Goal: Information Seeking & Learning: Find specific page/section

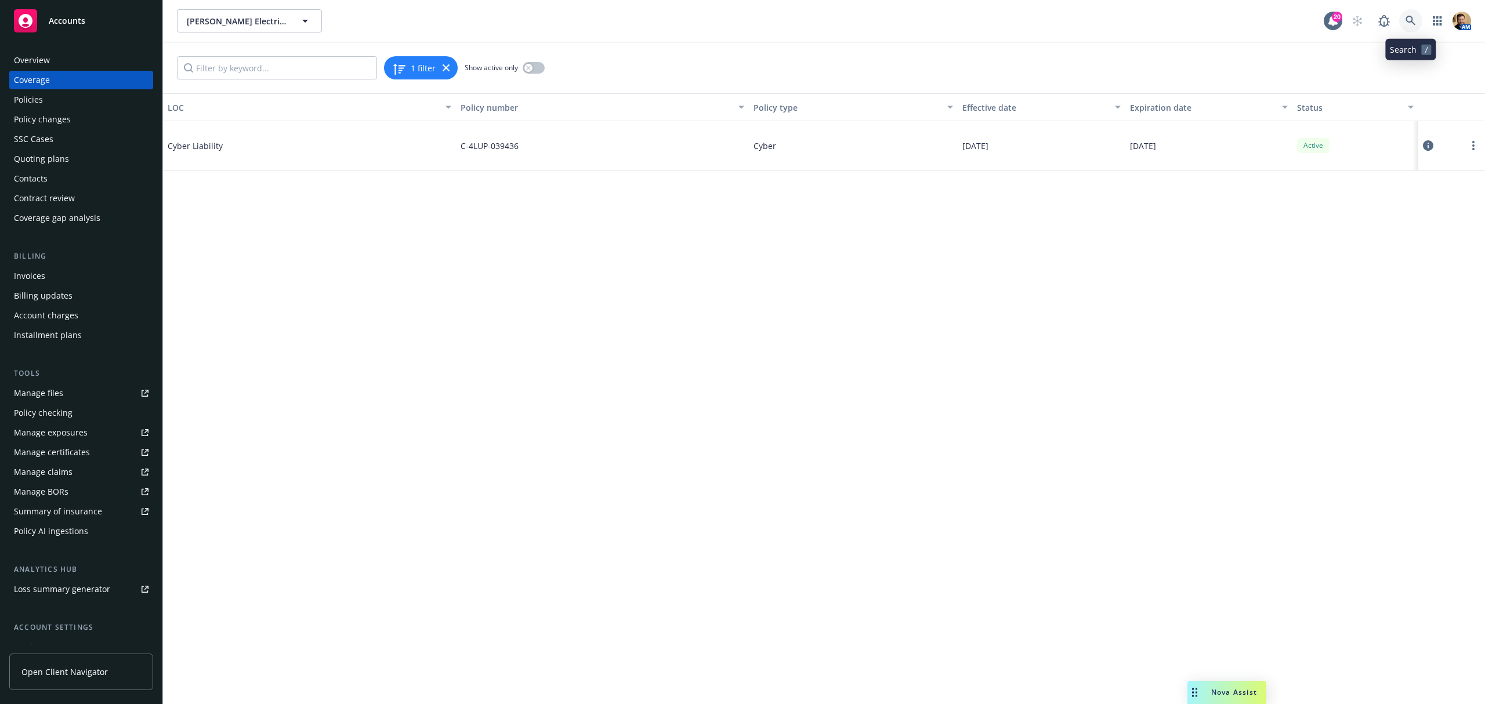
click at [1414, 16] on icon at bounding box center [1410, 21] width 10 height 10
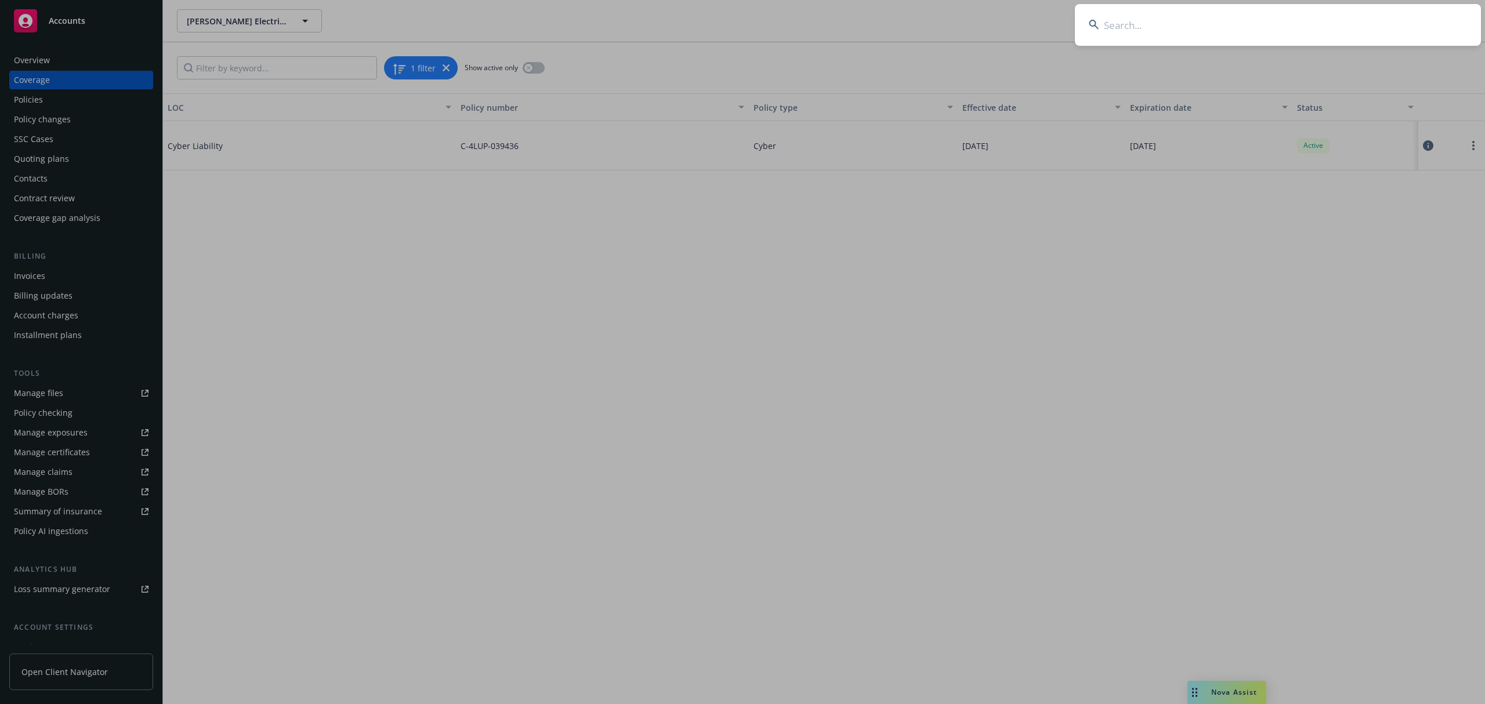
click at [1328, 19] on input at bounding box center [1278, 25] width 406 height 42
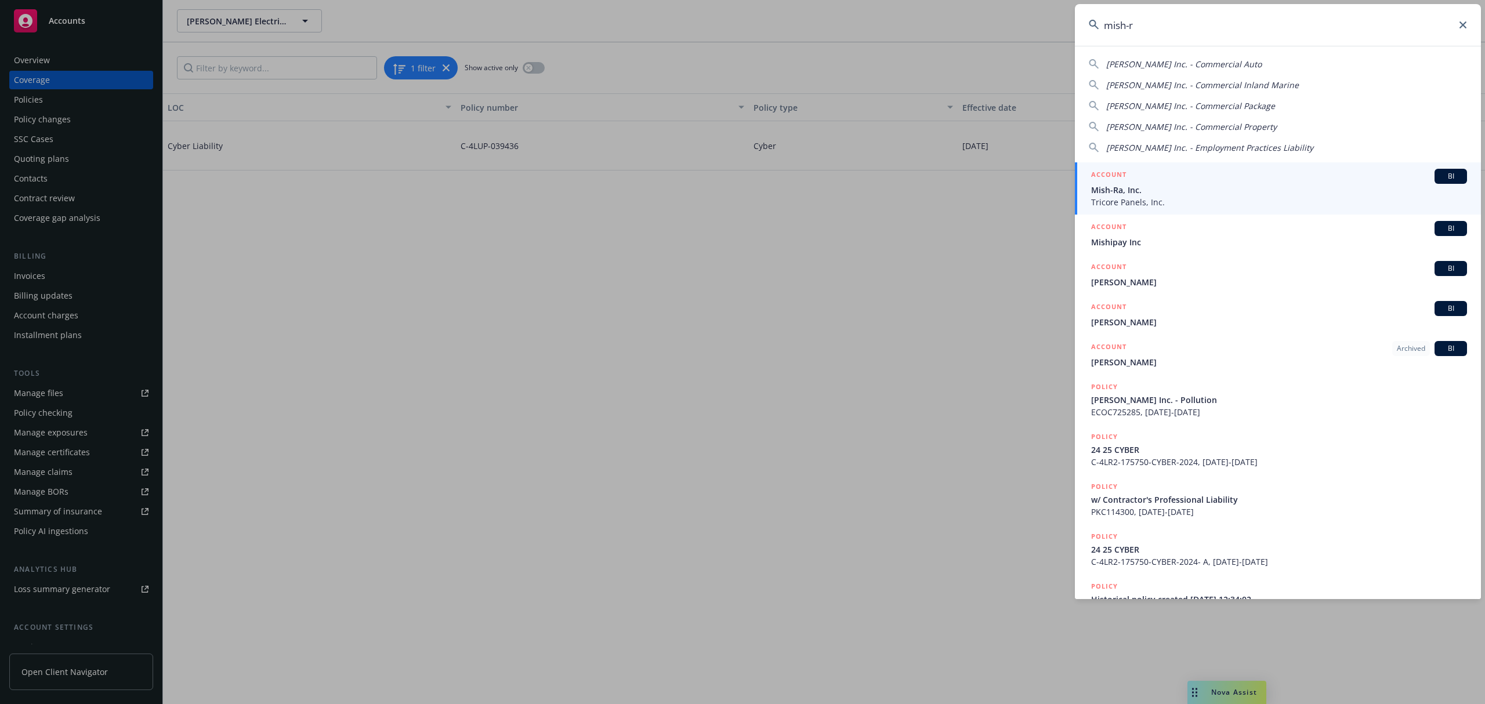
type input "mish-ra"
click at [1130, 193] on span "Mish-Ra, Inc." at bounding box center [1279, 190] width 376 height 12
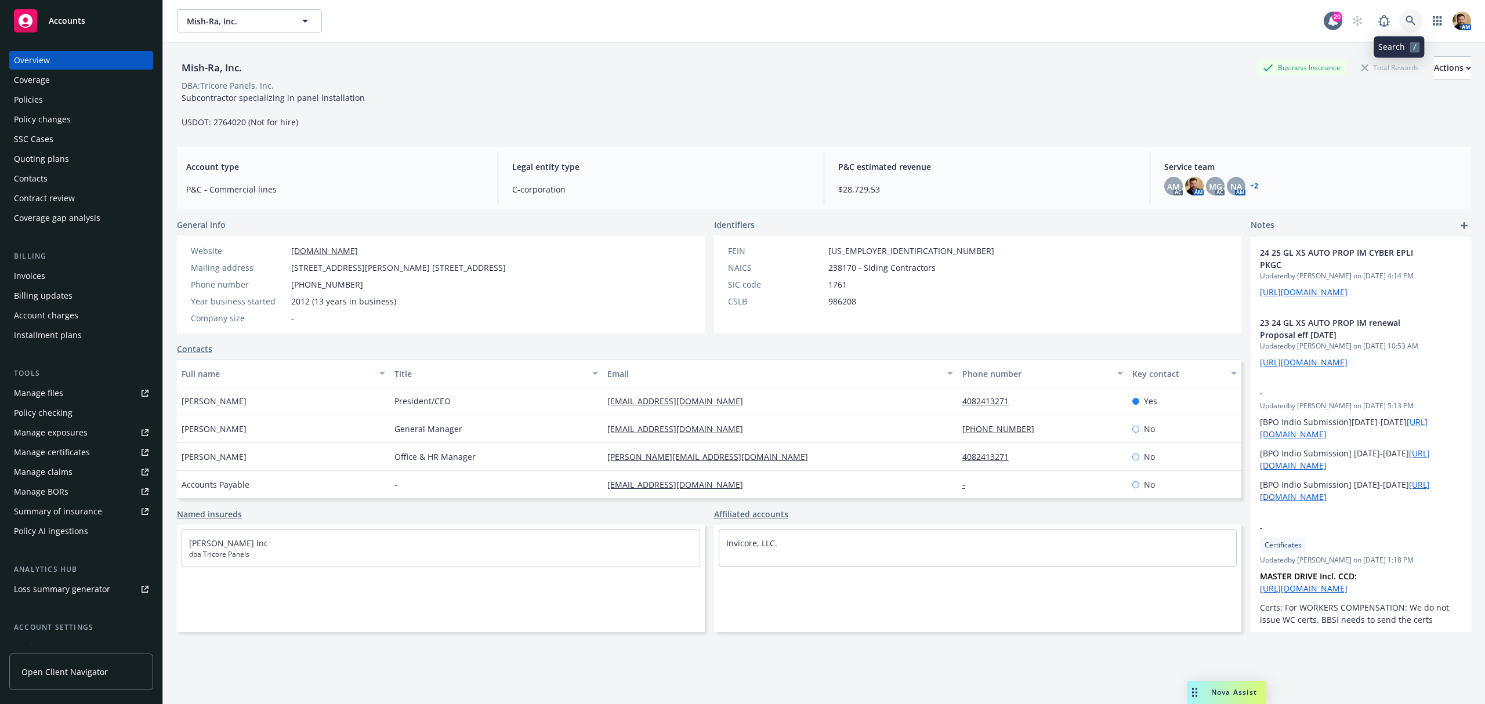
click at [1405, 19] on icon at bounding box center [1410, 21] width 10 height 10
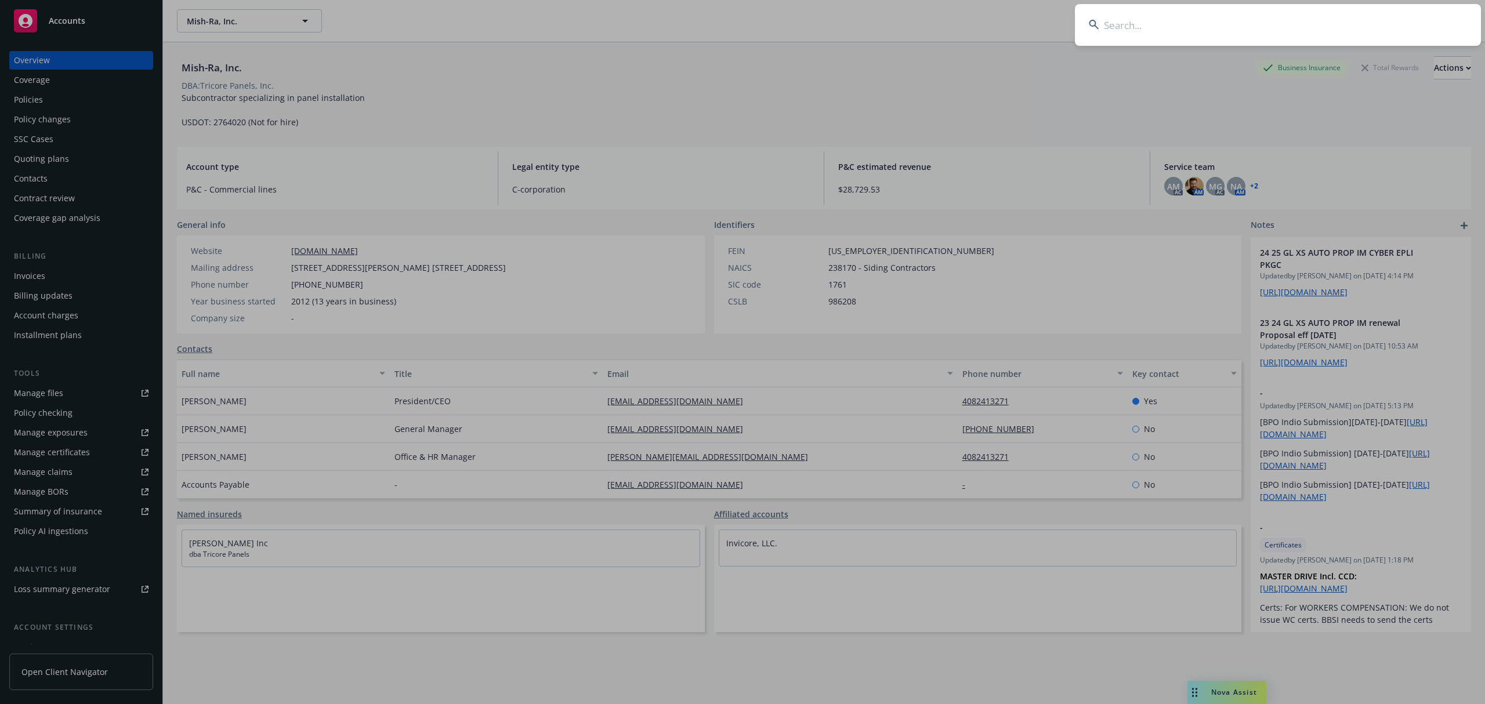
click at [1356, 36] on input at bounding box center [1278, 25] width 406 height 42
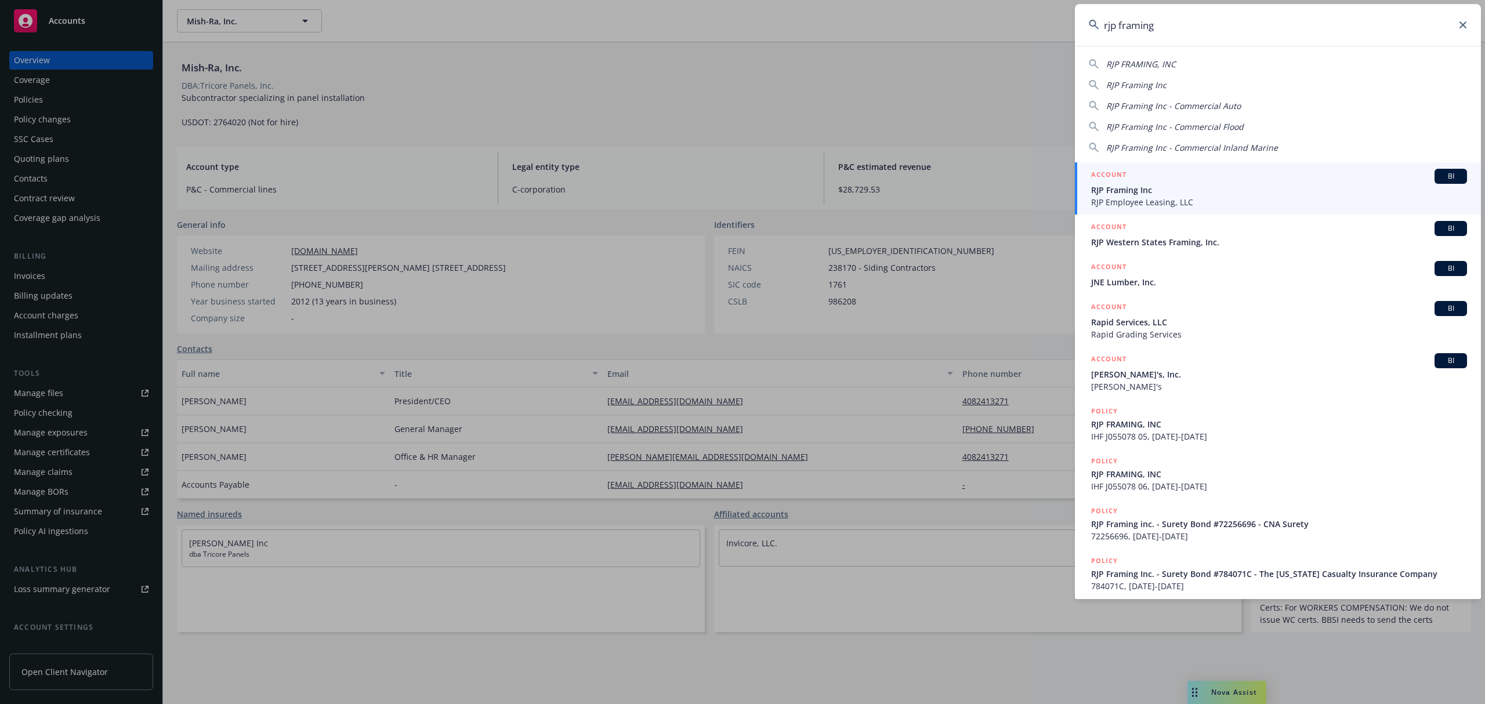
type input "rjp framing"
click at [1126, 190] on span "RJP Framing Inc" at bounding box center [1279, 190] width 376 height 12
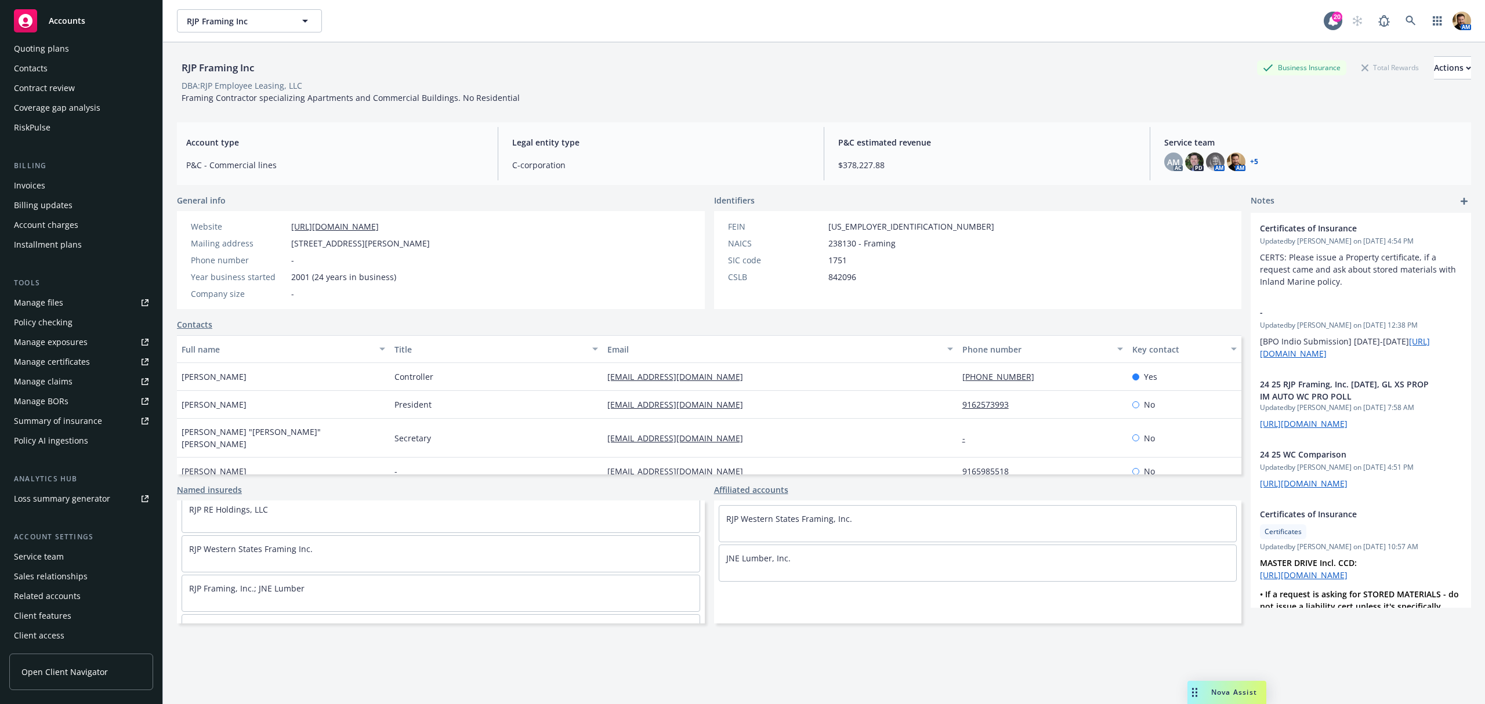
scroll to position [154, 0]
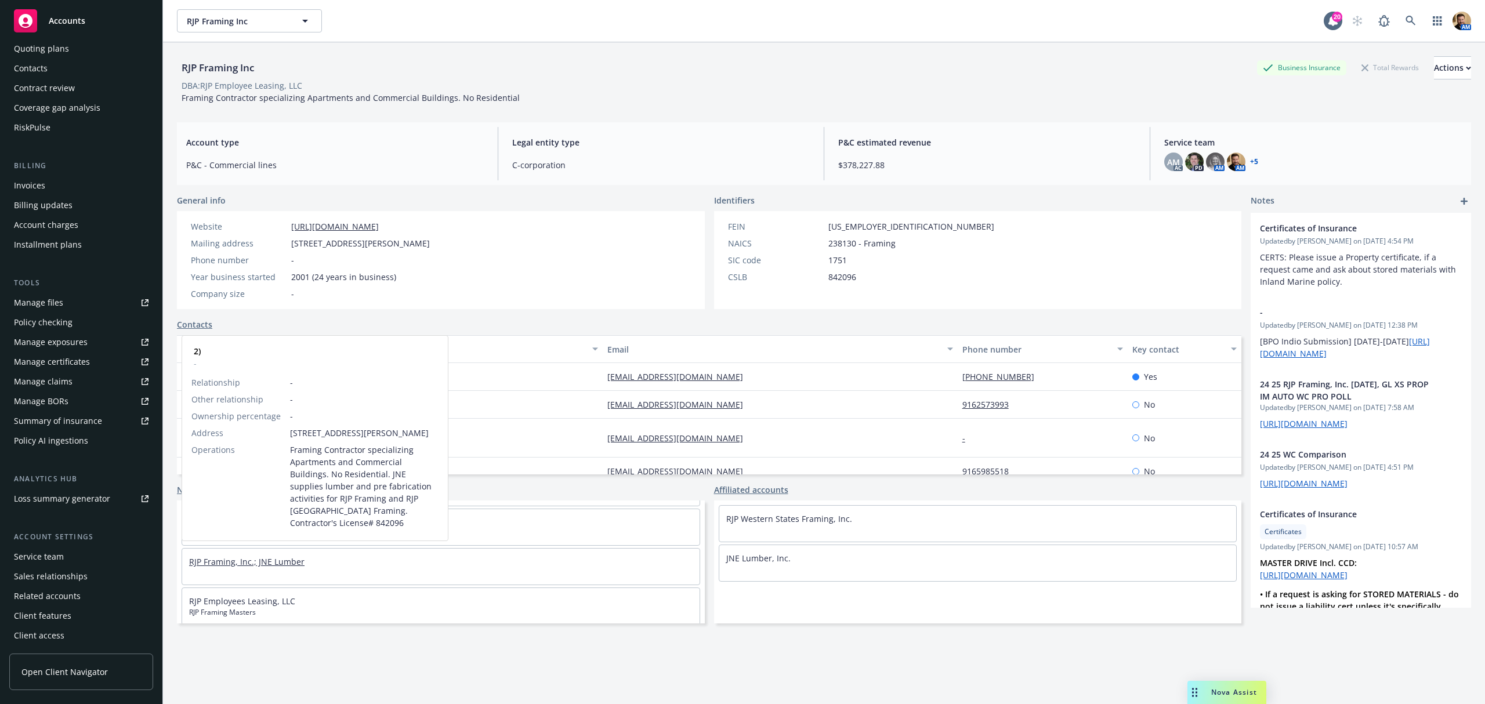
click at [280, 558] on link "RJP Framing, Inc.; JNE Lumber" at bounding box center [246, 561] width 115 height 11
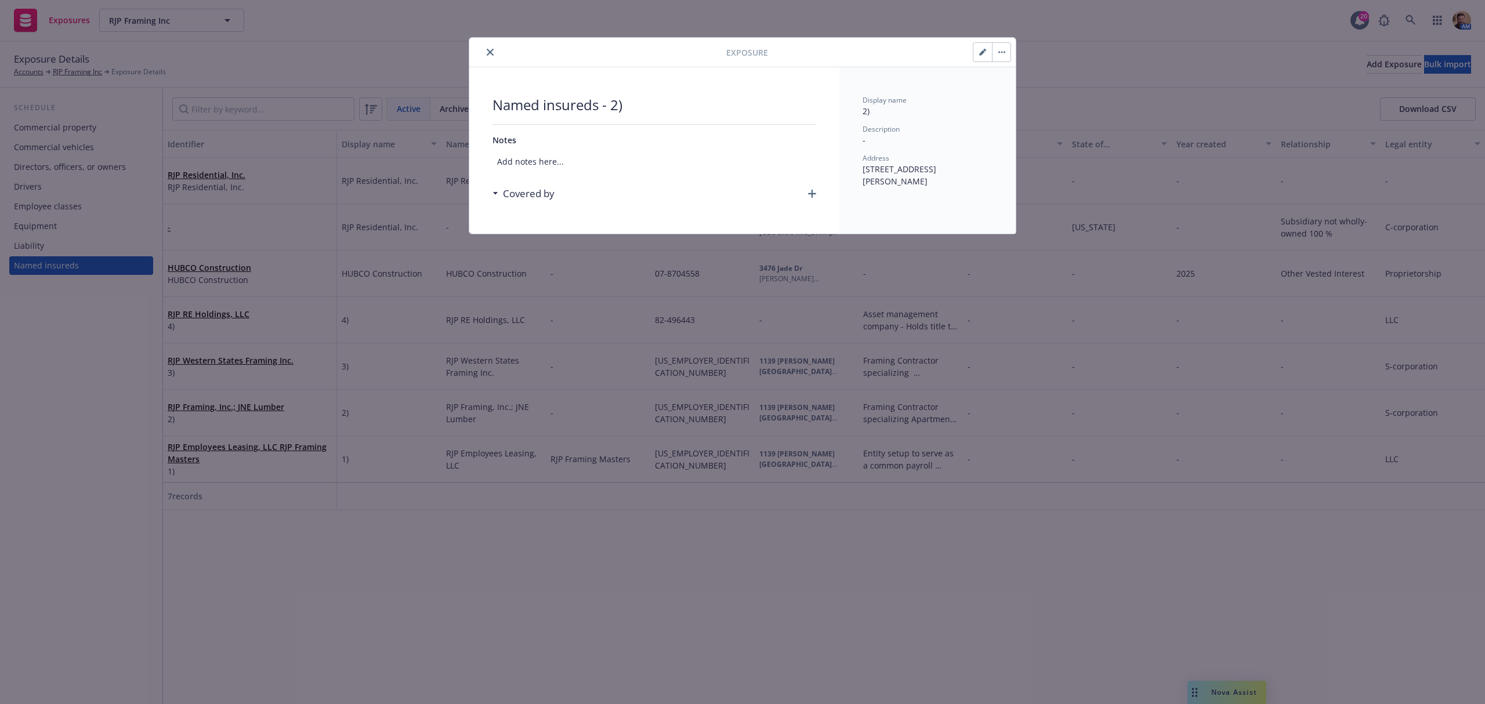
click at [509, 577] on div "Exposure Named insureds - 2) Notes Add notes here... Covered by Display name 2)…" at bounding box center [742, 352] width 1485 height 704
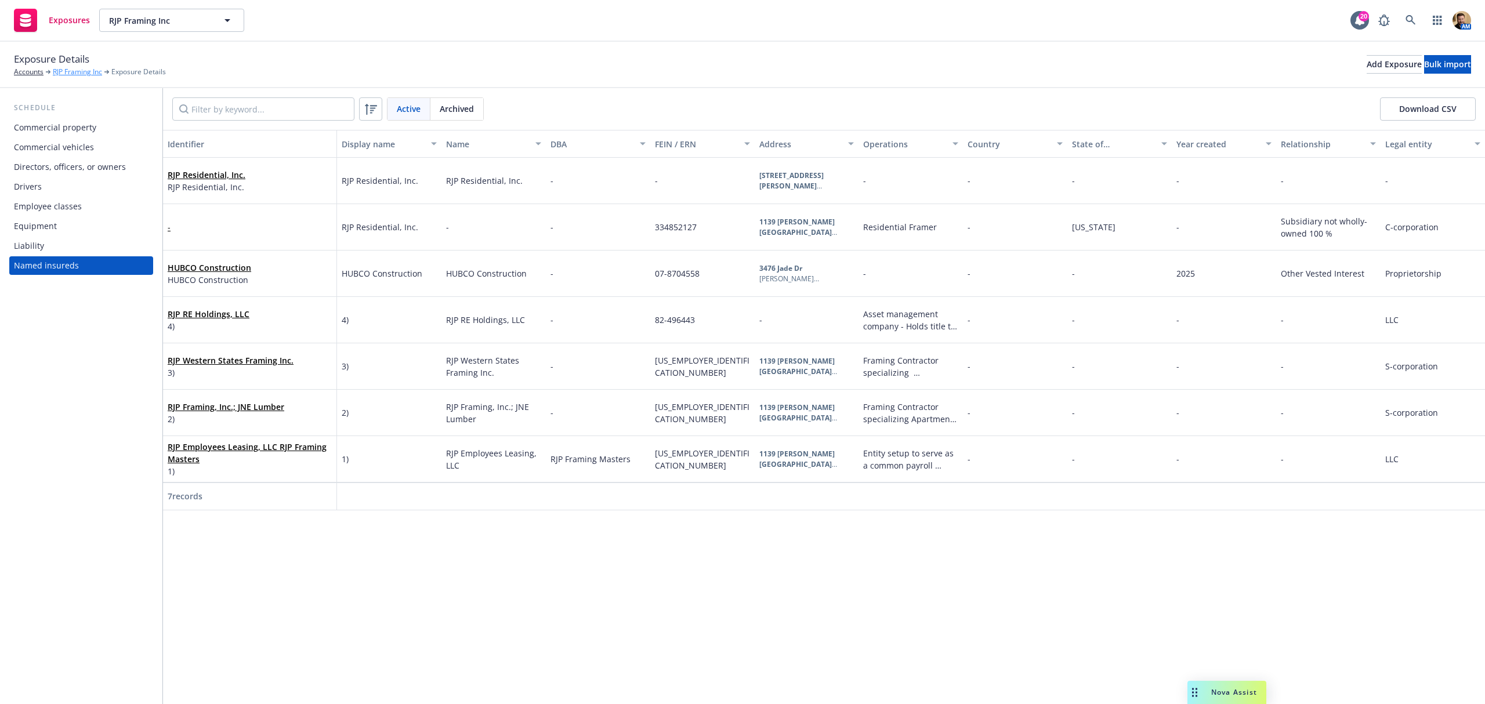
click at [67, 75] on link "RJP Framing Inc" at bounding box center [77, 72] width 49 height 10
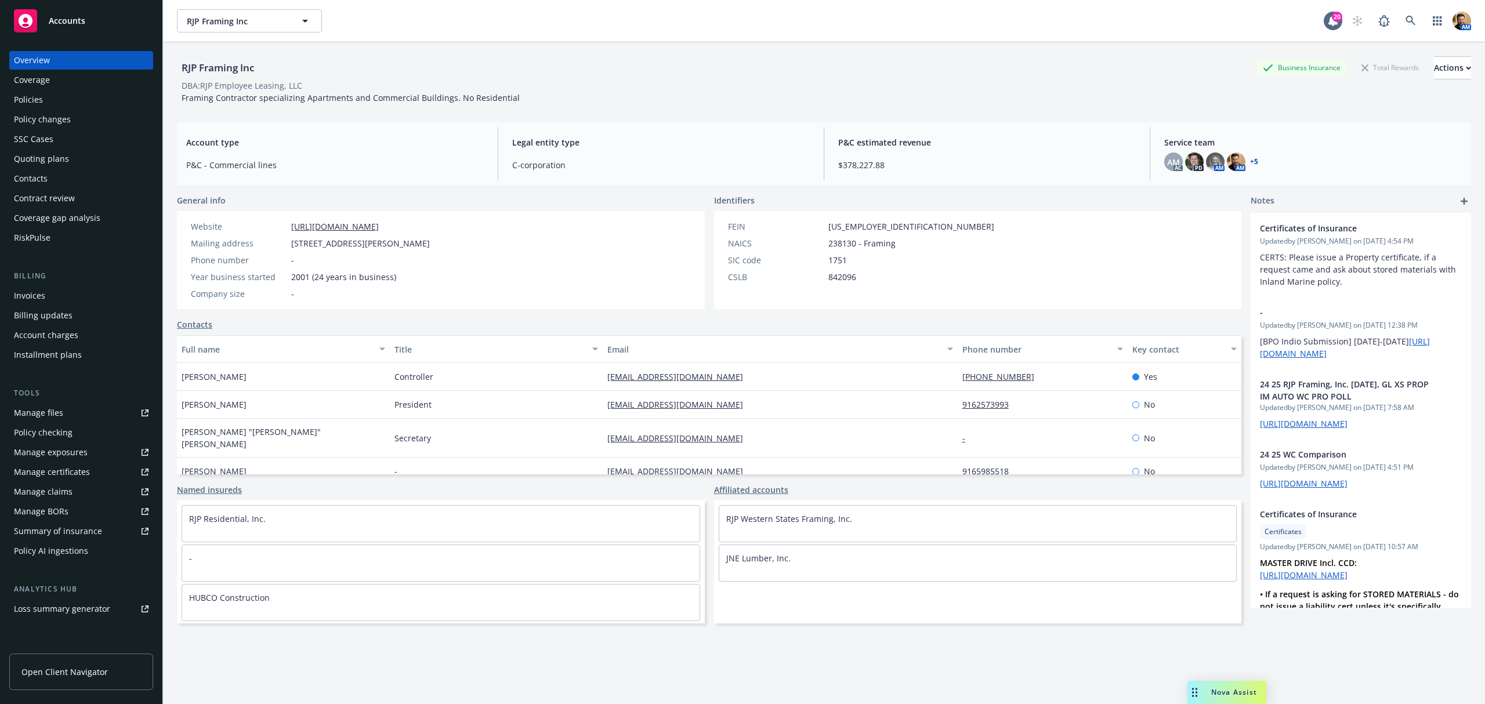
click at [21, 100] on div "Policies" at bounding box center [28, 99] width 29 height 19
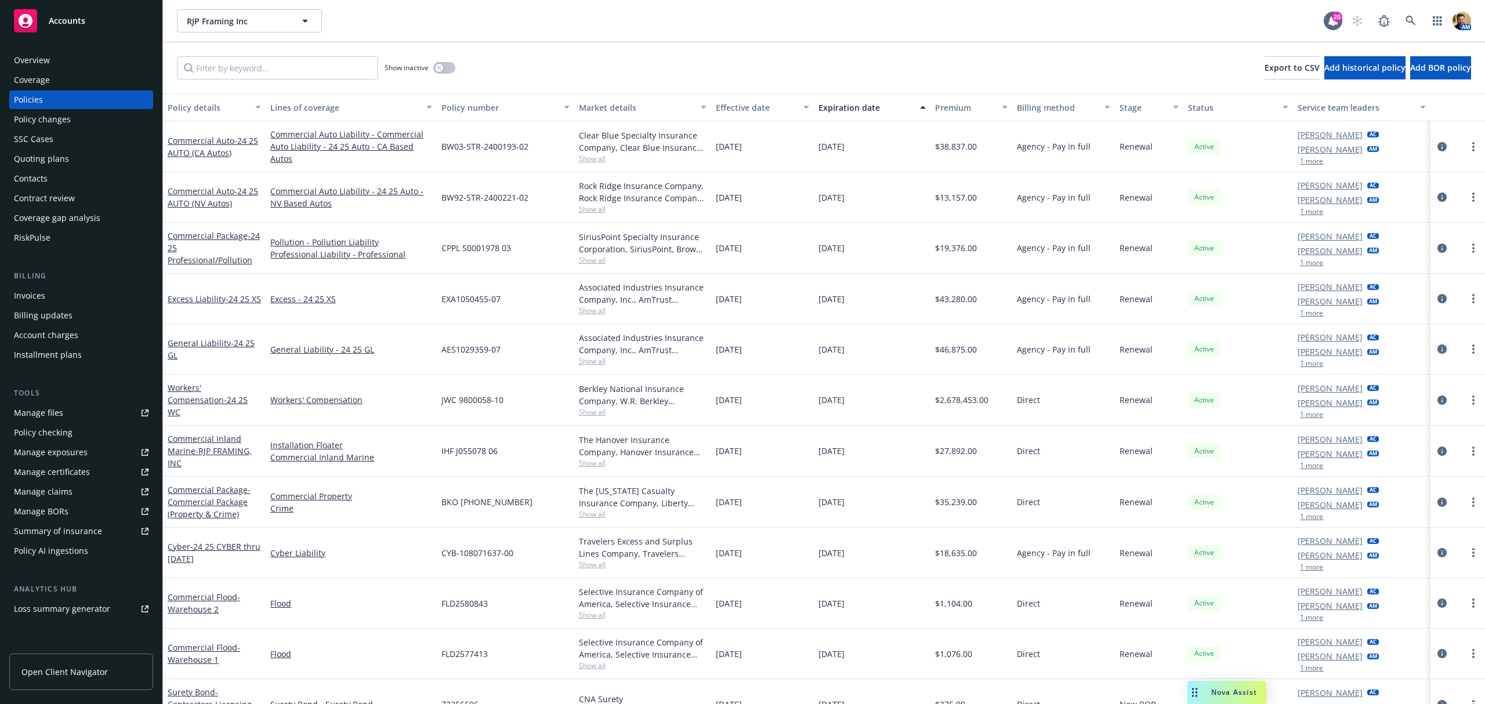
click at [1437, 353] on icon "circleInformation" at bounding box center [1441, 349] width 9 height 9
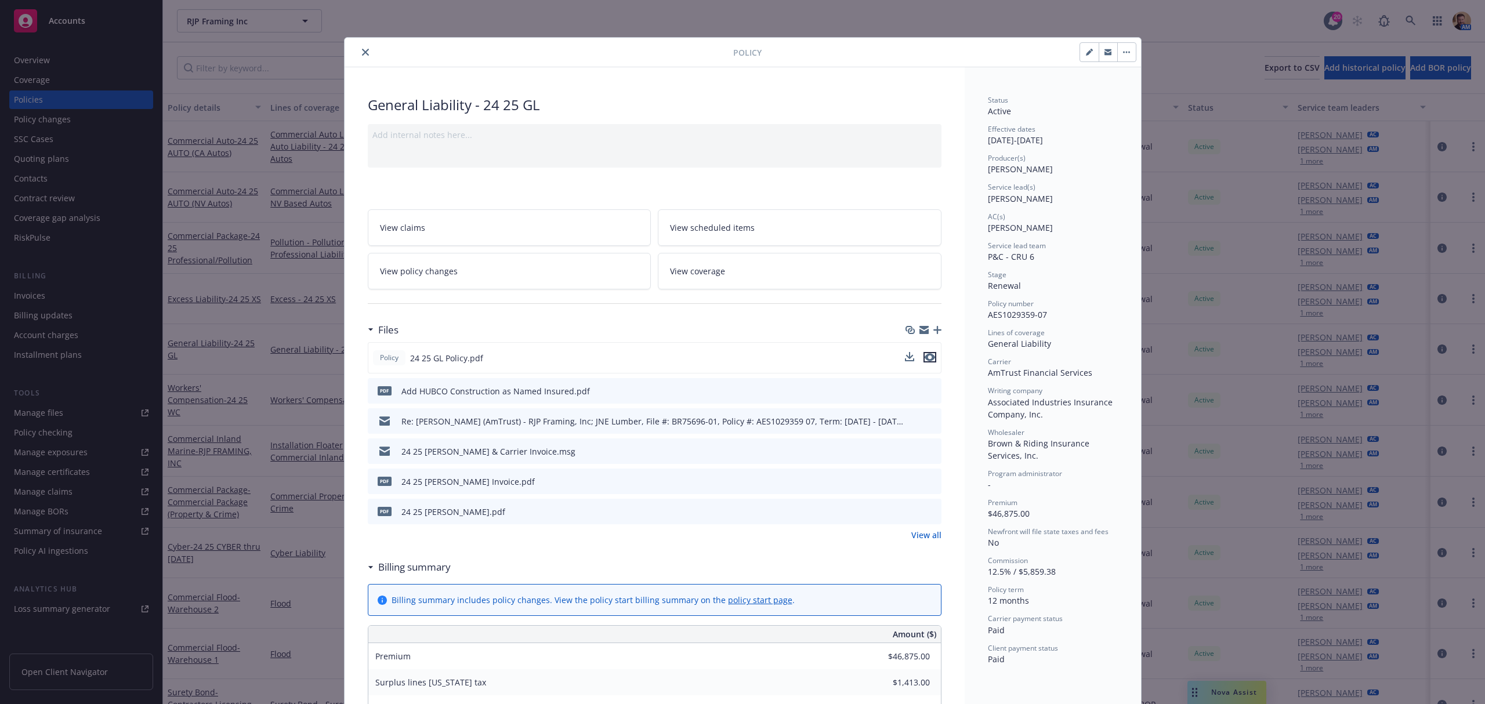
click at [925, 358] on icon "preview file" at bounding box center [930, 357] width 10 height 8
click at [363, 53] on button "close" at bounding box center [365, 52] width 14 height 14
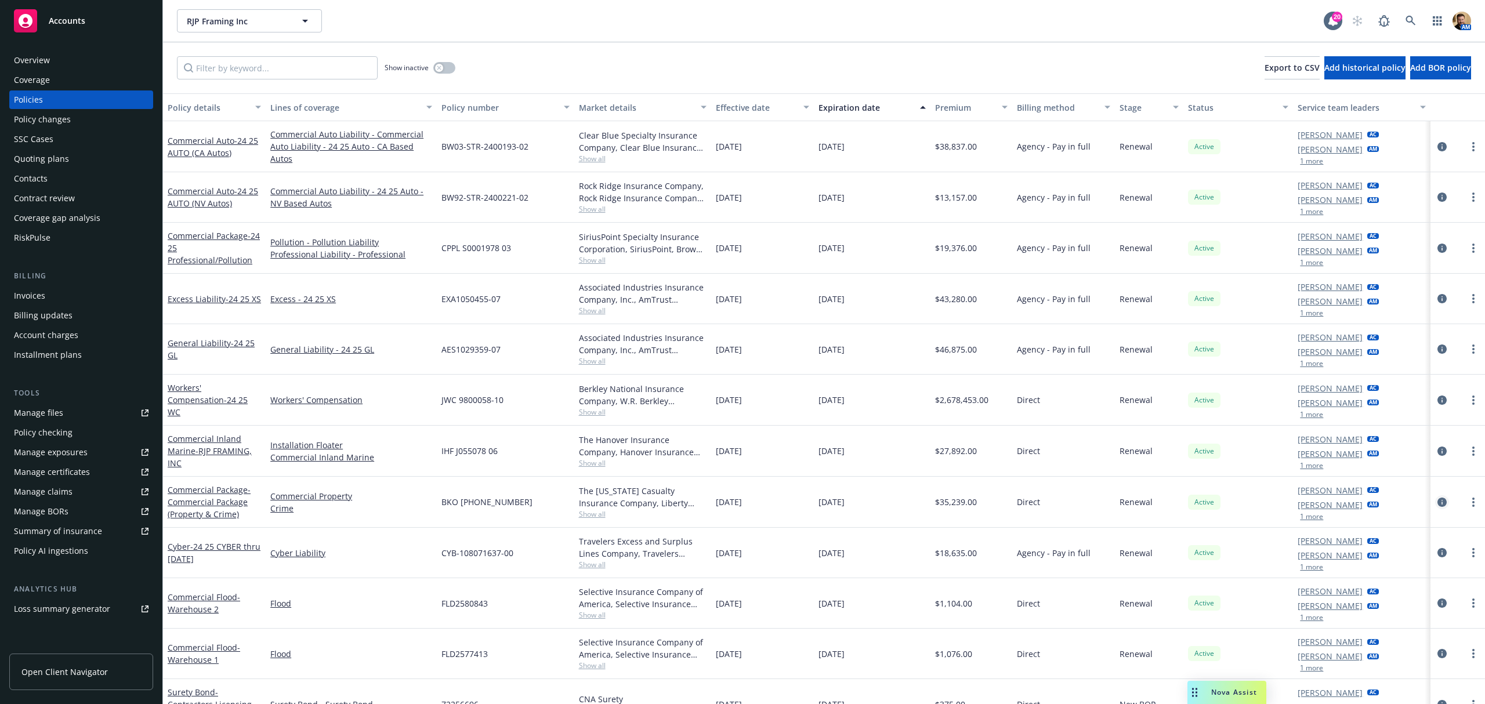
click at [1437, 502] on icon "circleInformation" at bounding box center [1441, 502] width 9 height 9
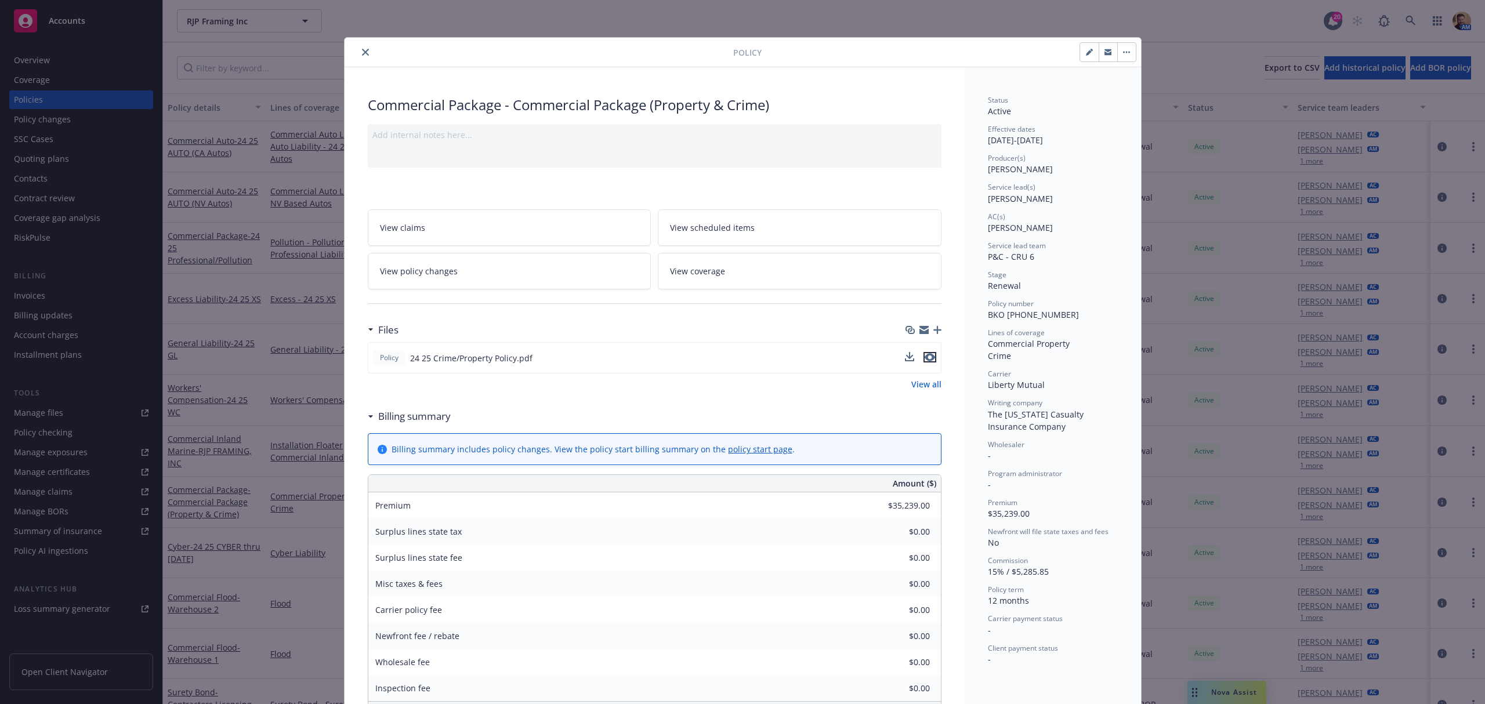
click at [925, 358] on icon "preview file" at bounding box center [930, 357] width 10 height 8
